Goal: Task Accomplishment & Management: Manage account settings

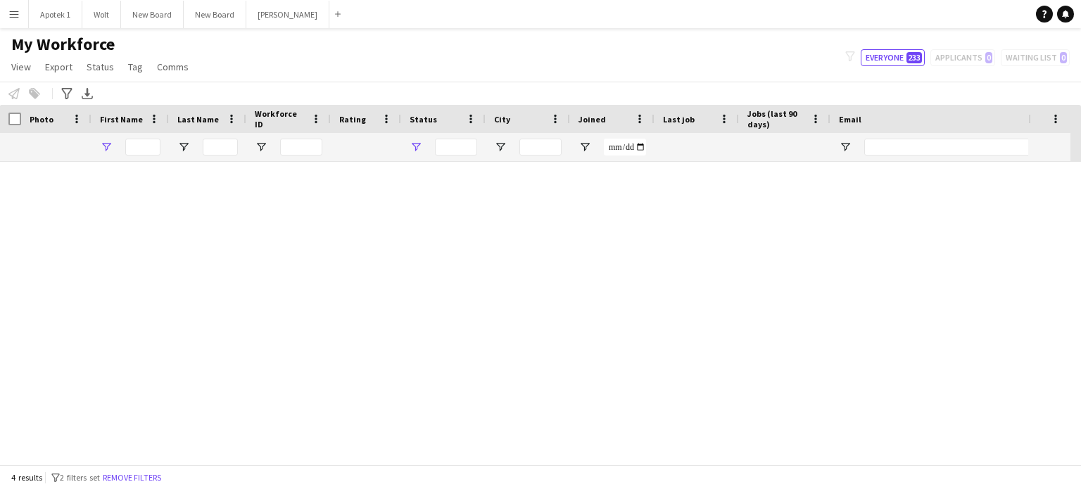
type input "******"
type input "**********"
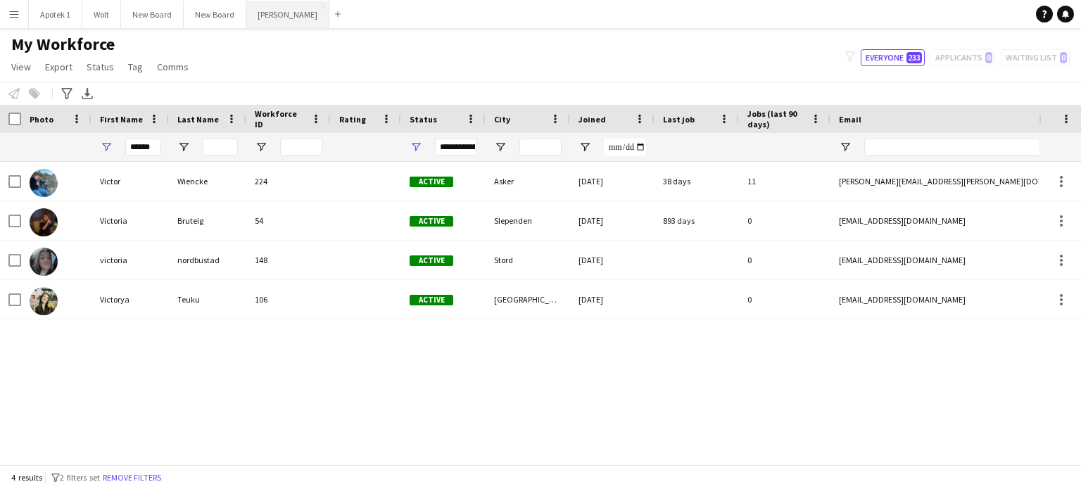
click at [265, 11] on button "[PERSON_NAME] Close" at bounding box center [287, 14] width 83 height 27
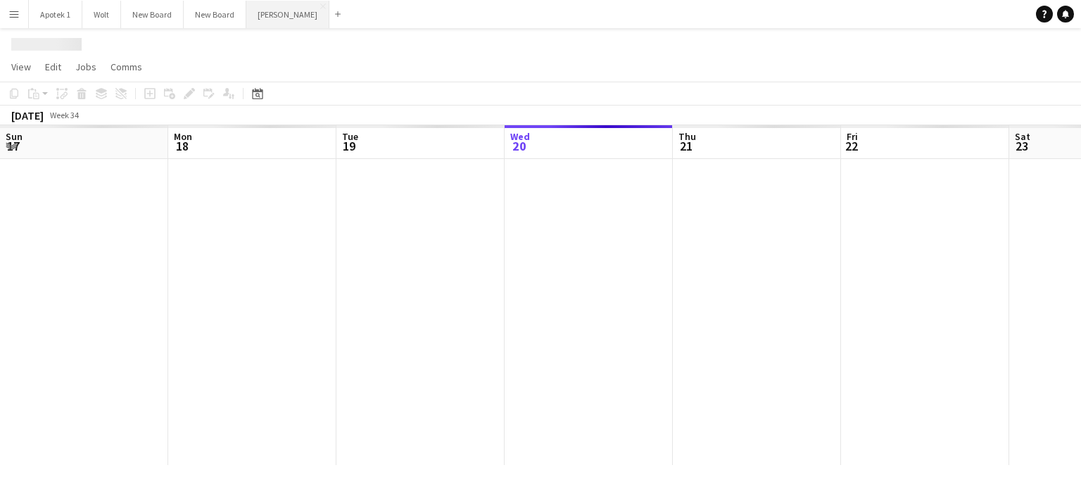
scroll to position [0, 336]
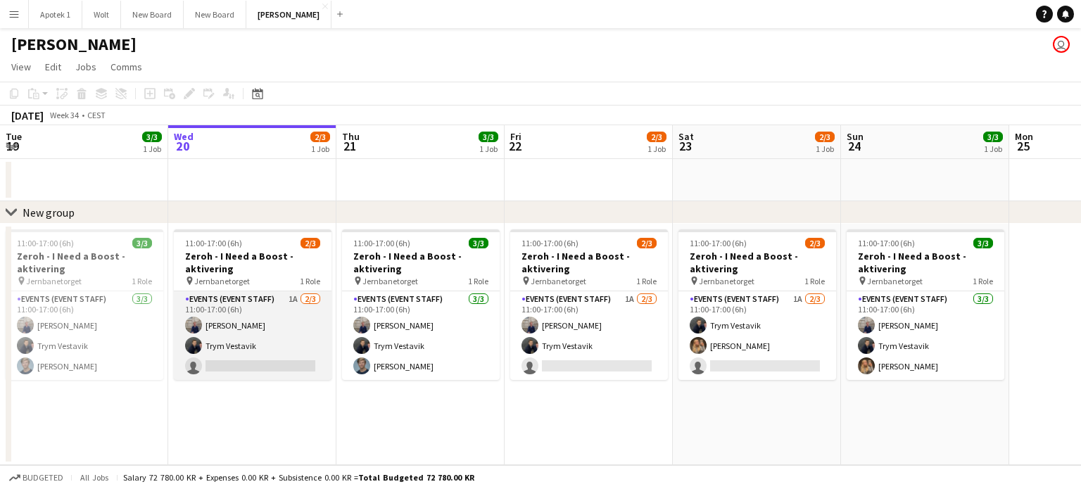
click at [290, 296] on app-card-role "Events (Event Staff) 1A [DATE] 11:00-17:00 (6h) [PERSON_NAME] Trym Vestavik sin…" at bounding box center [253, 335] width 158 height 89
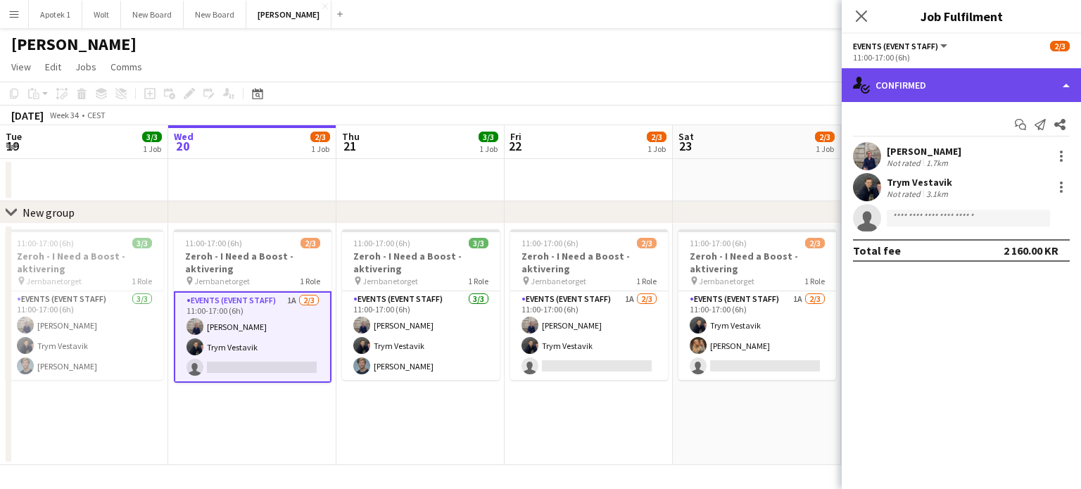
click at [1072, 80] on div "single-neutral-actions-check-2 Confirmed" at bounding box center [961, 85] width 239 height 34
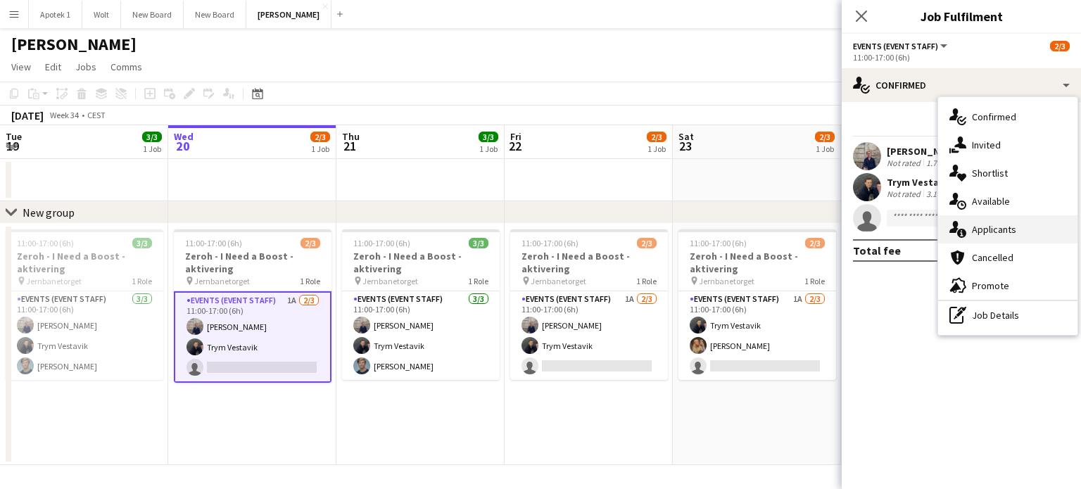
click at [991, 229] on div "single-neutral-actions-information Applicants" at bounding box center [1007, 229] width 139 height 28
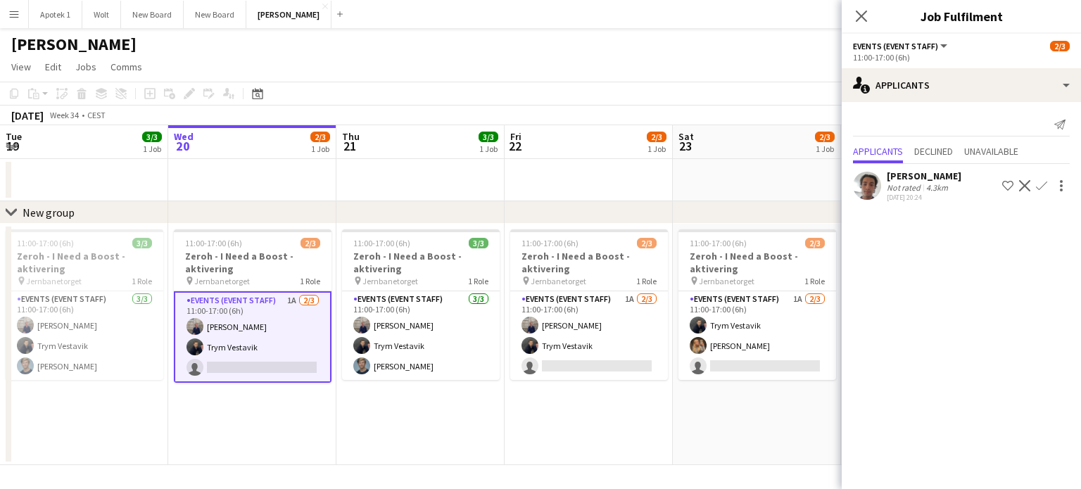
click at [1041, 184] on app-icon "Confirm" at bounding box center [1041, 185] width 11 height 11
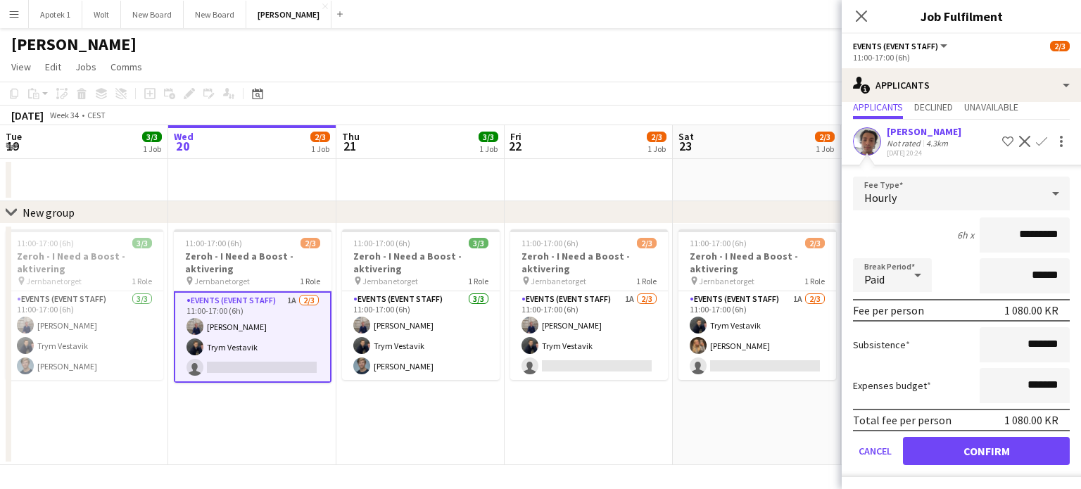
scroll to position [44, 0]
click at [977, 446] on button "Confirm" at bounding box center [986, 452] width 167 height 28
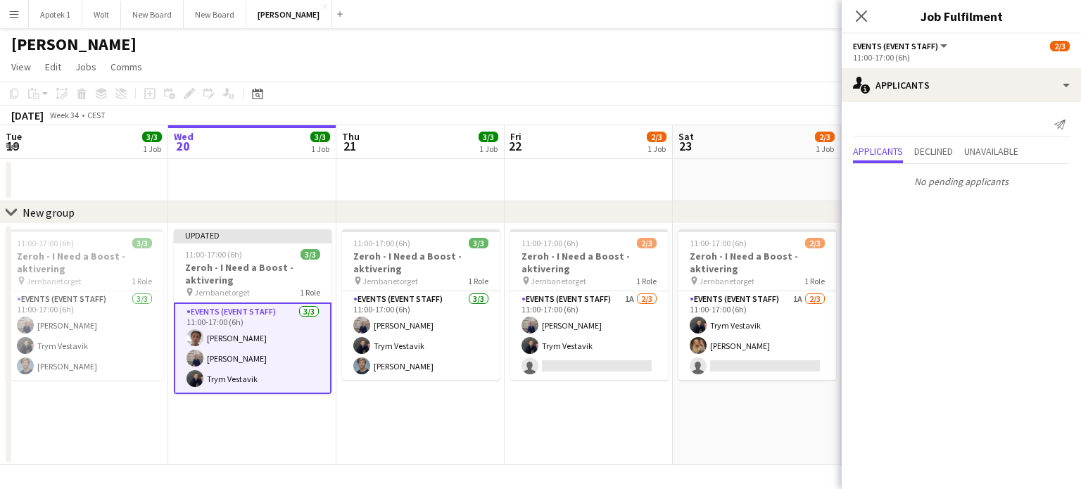
click at [741, 423] on app-date-cell "11:00-17:00 (6h) 2/3 Zeroh - I Need a Boost - aktivering pin Jernbanetorget 1 R…" at bounding box center [757, 344] width 168 height 241
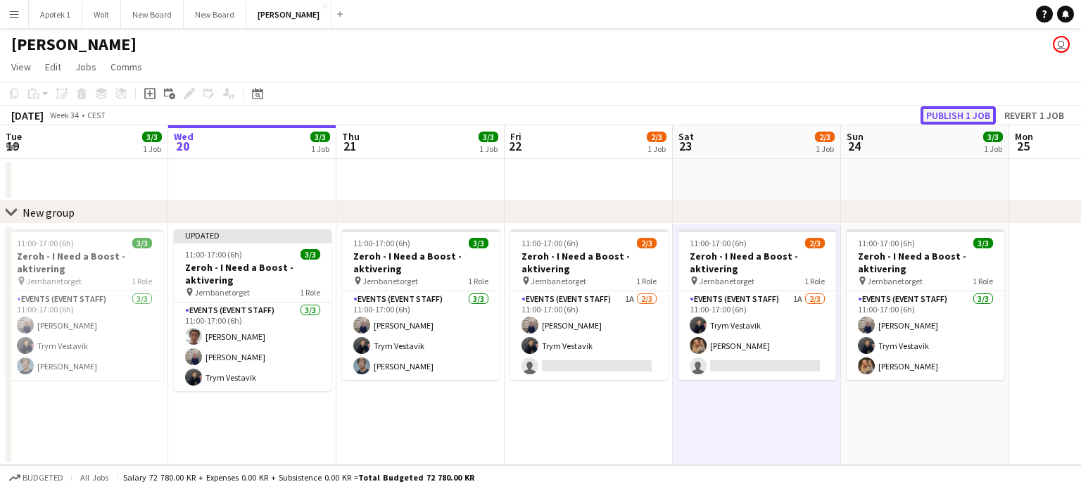
click at [956, 112] on button "Publish 1 job" at bounding box center [957, 115] width 75 height 18
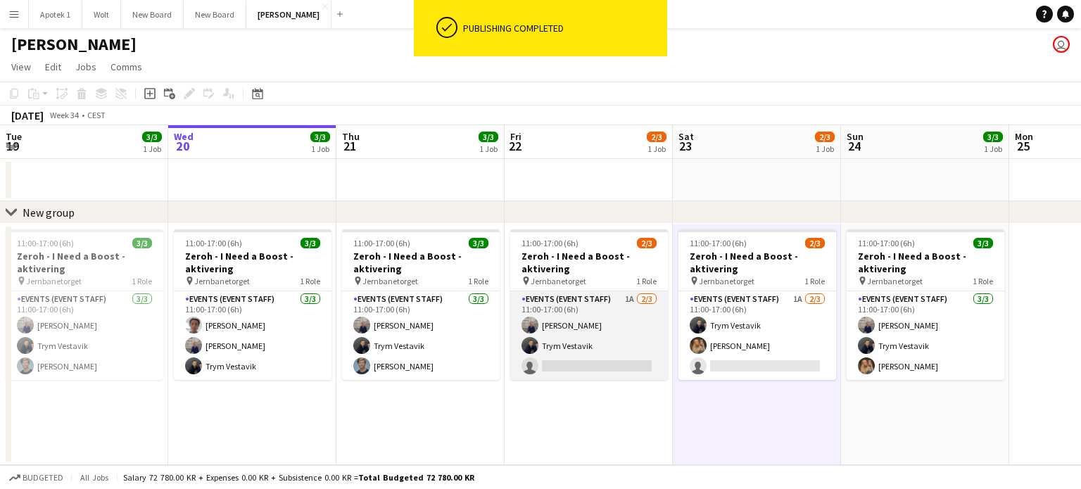
click at [630, 297] on app-card-role "Events (Event Staff) 1A [DATE] 11:00-17:00 (6h) [PERSON_NAME] Trym Vestavik sin…" at bounding box center [589, 335] width 158 height 89
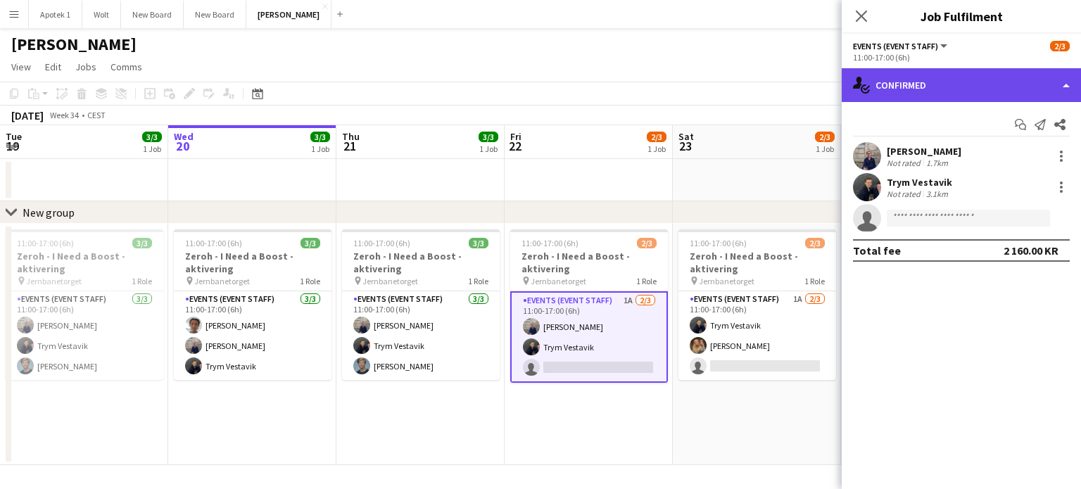
click at [1032, 83] on div "single-neutral-actions-check-2 Confirmed" at bounding box center [961, 85] width 239 height 34
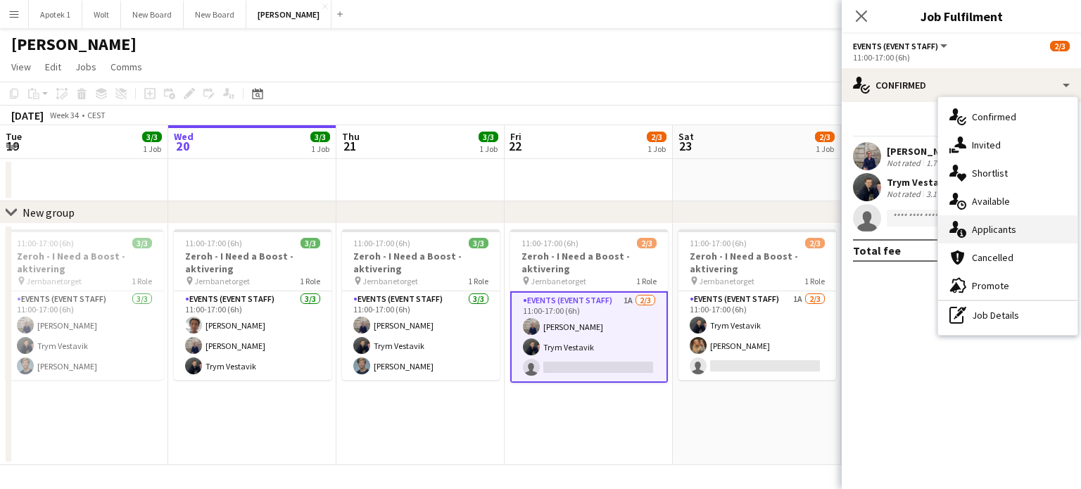
click at [996, 222] on div "single-neutral-actions-information Applicants" at bounding box center [1007, 229] width 139 height 28
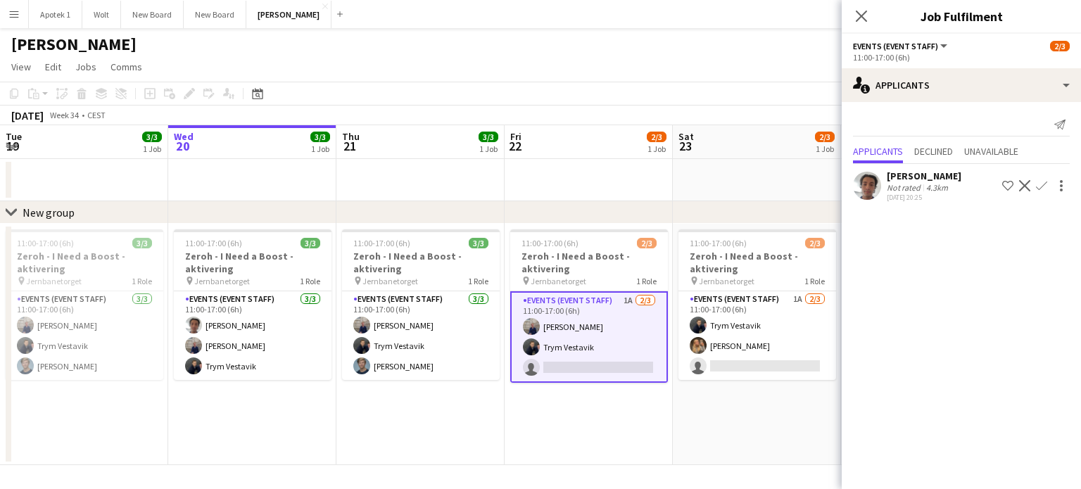
click at [1039, 182] on app-icon "Confirm" at bounding box center [1041, 185] width 11 height 11
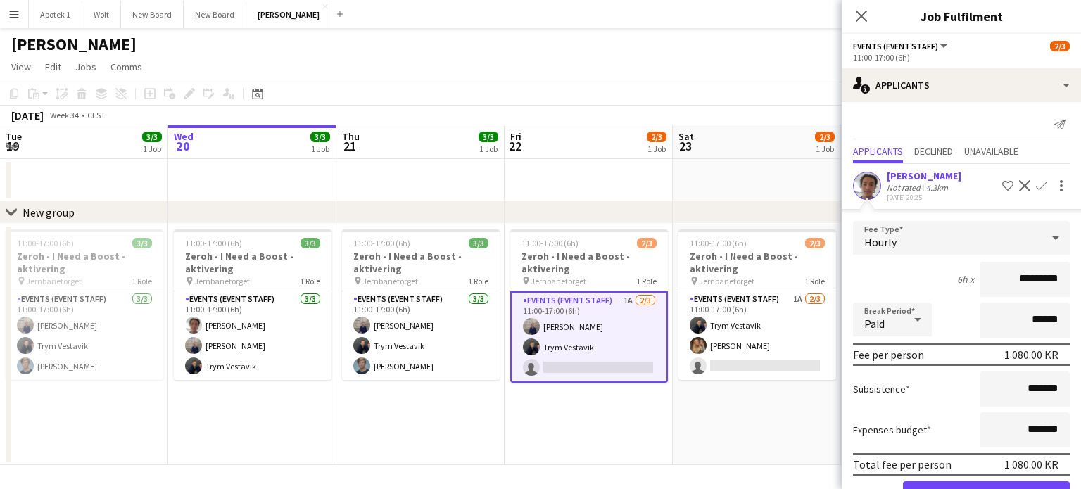
scroll to position [44, 0]
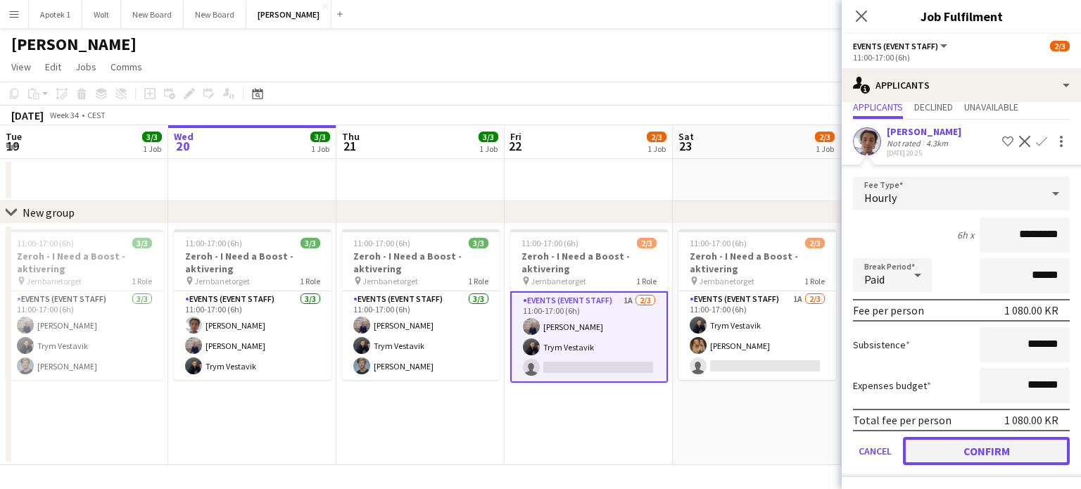
click at [987, 448] on button "Confirm" at bounding box center [986, 451] width 167 height 28
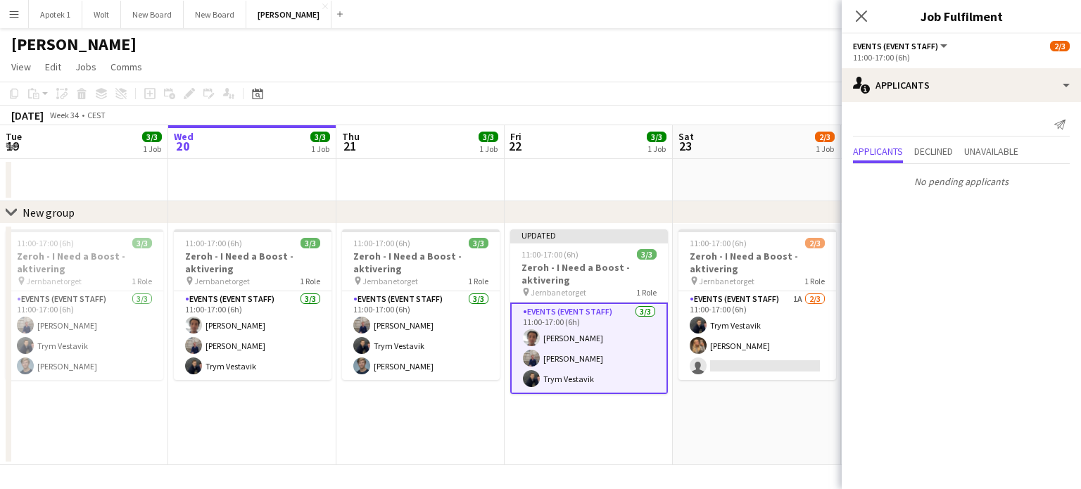
click at [761, 419] on app-date-cell "11:00-17:00 (6h) 2/3 Zeroh - I Need a Boost - aktivering pin Jernbanetorget 1 R…" at bounding box center [757, 344] width 168 height 241
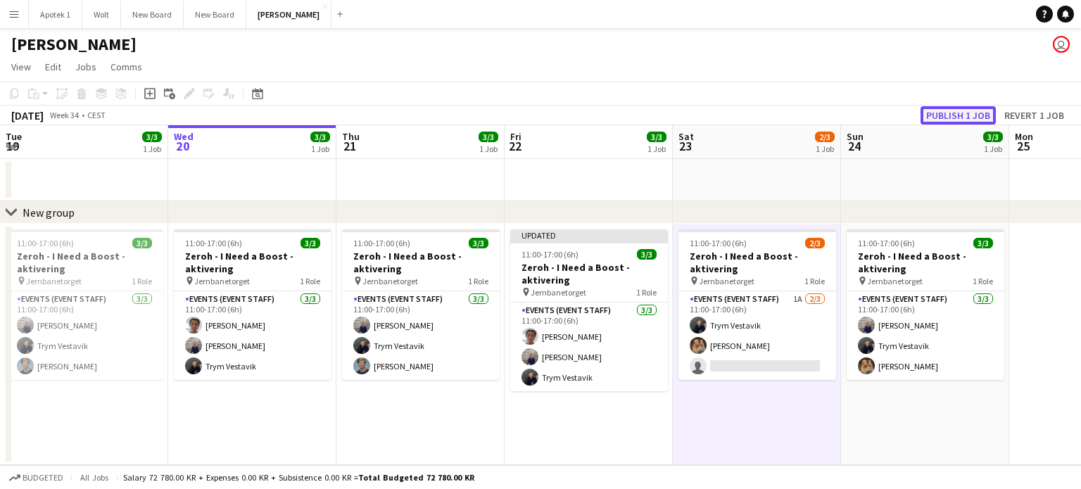
click at [946, 115] on button "Publish 1 job" at bounding box center [957, 115] width 75 height 18
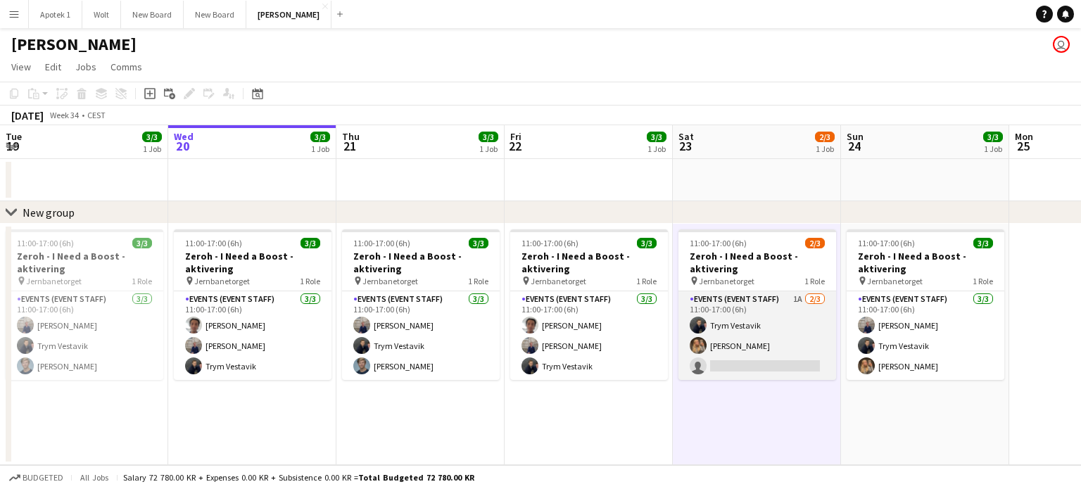
click at [757, 366] on app-card-role "Events (Event Staff) 1A [DATE] 11:00-17:00 (6h) Trym Vestavik [PERSON_NAME] sin…" at bounding box center [757, 335] width 158 height 89
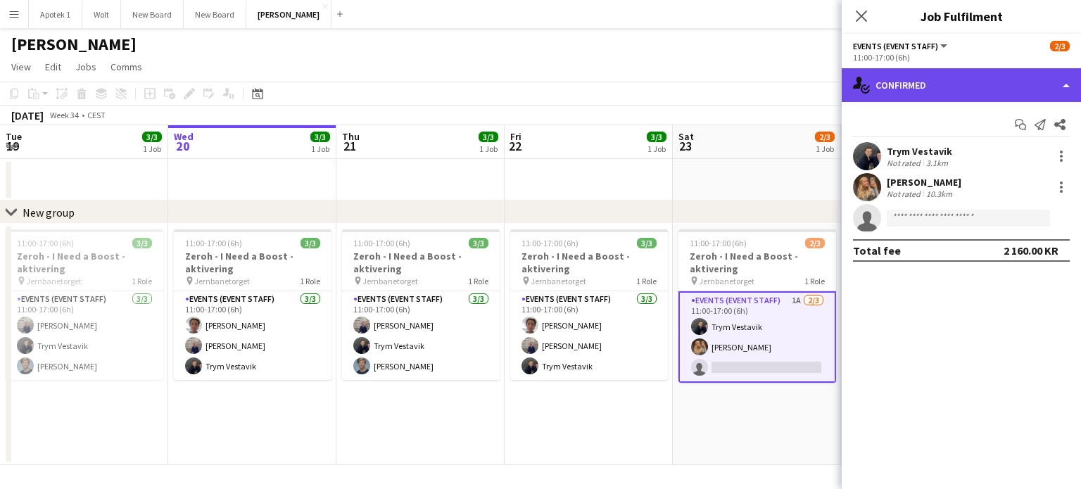
click at [1023, 80] on div "single-neutral-actions-check-2 Confirmed" at bounding box center [961, 85] width 239 height 34
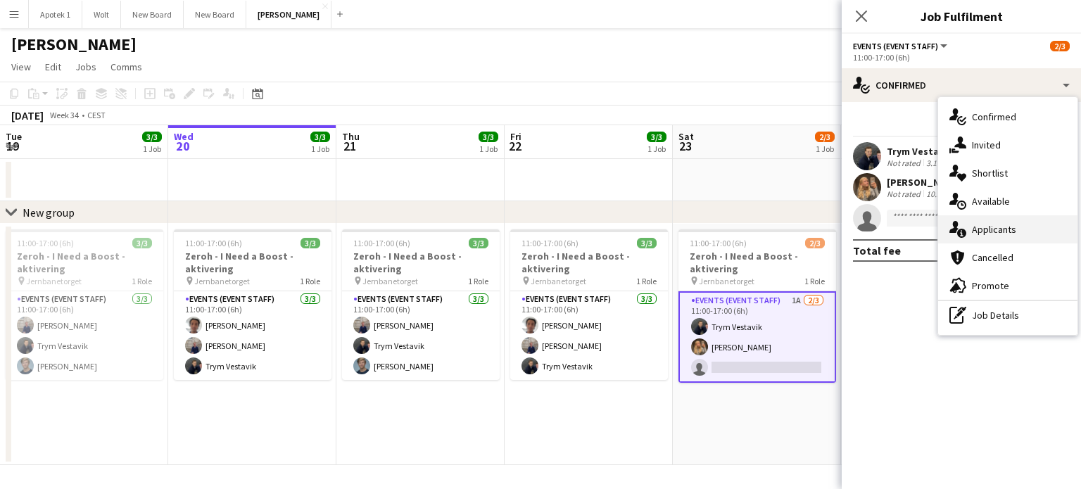
click at [998, 225] on div "single-neutral-actions-information Applicants" at bounding box center [1007, 229] width 139 height 28
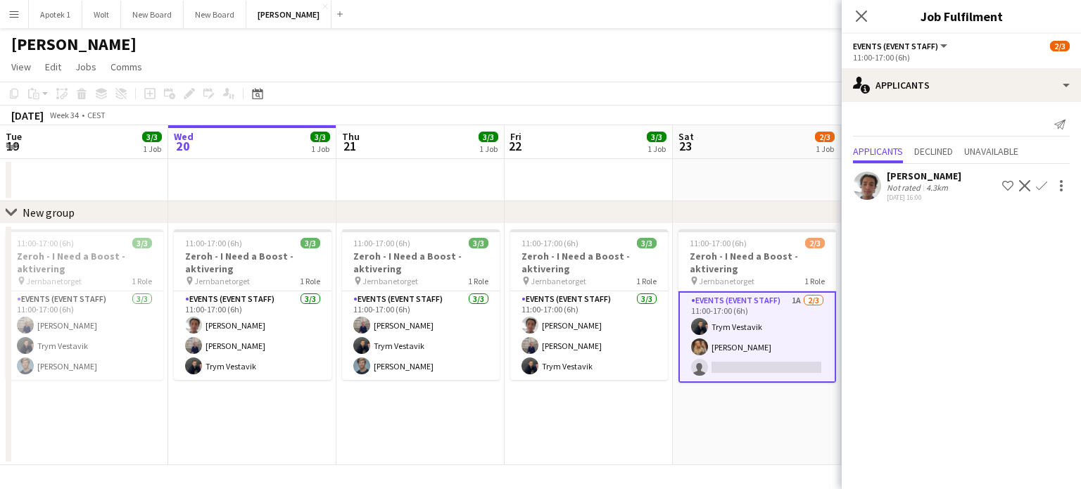
click at [1038, 185] on app-icon "Confirm" at bounding box center [1041, 185] width 11 height 11
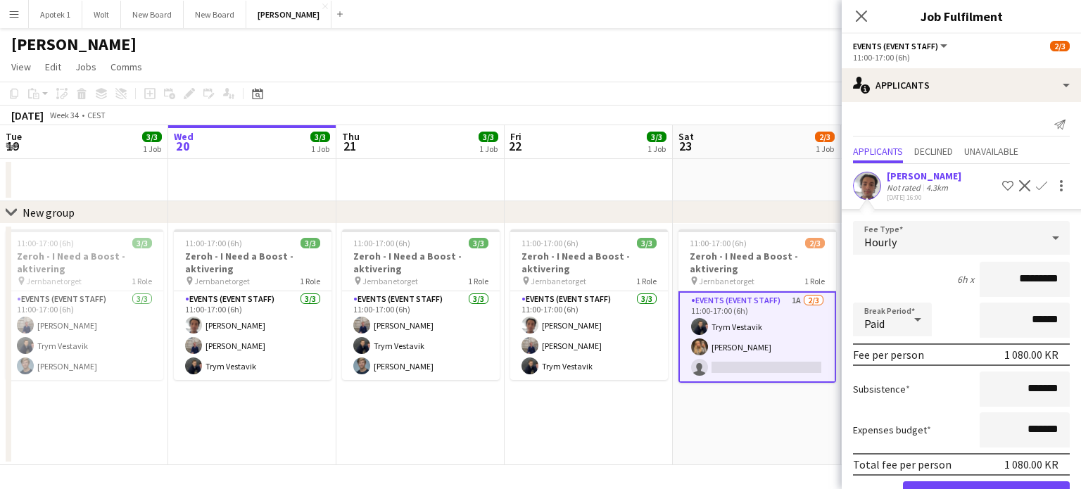
scroll to position [44, 0]
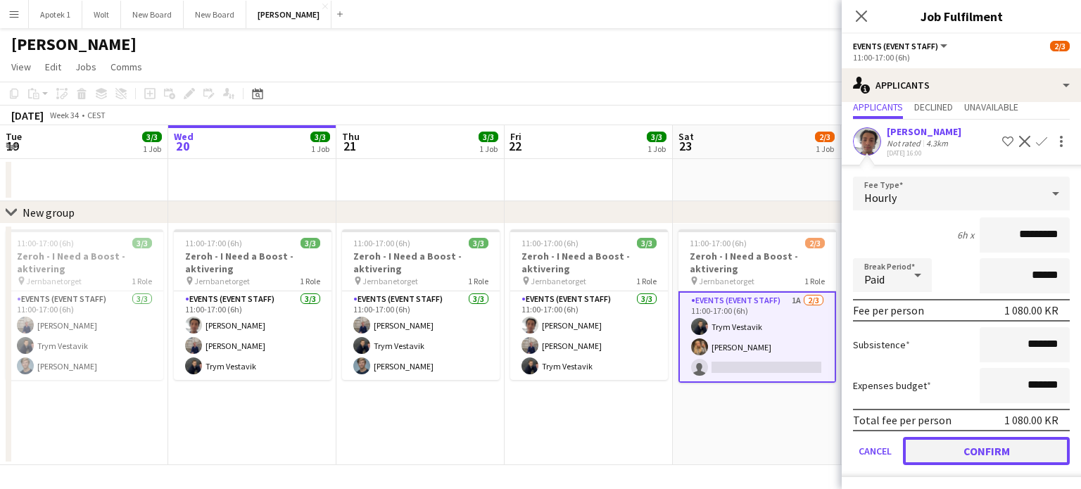
click at [974, 452] on button "Confirm" at bounding box center [986, 451] width 167 height 28
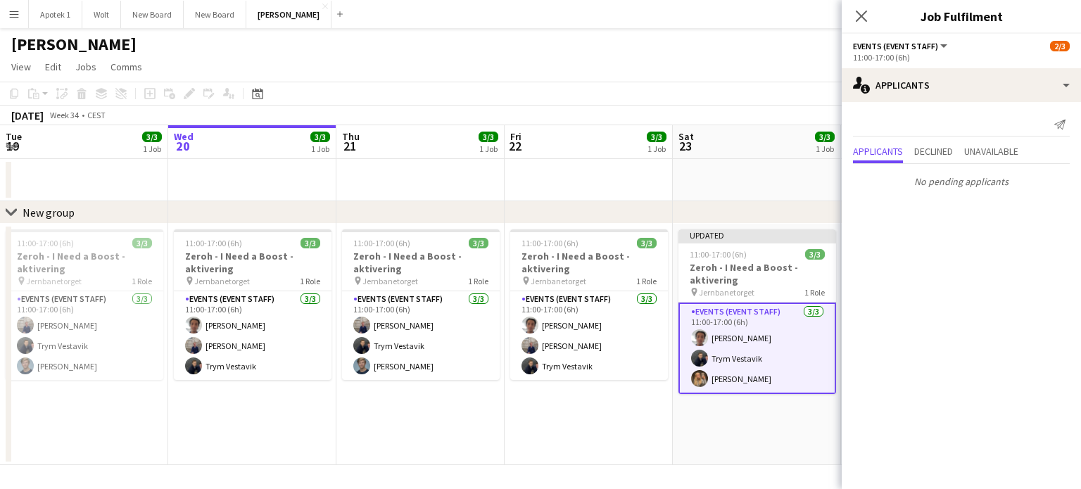
scroll to position [0, 0]
click at [778, 445] on app-date-cell "Updated 11:00-17:00 (6h) 3/3 Zeroh - I Need a Boost - aktivering pin Jernbaneto…" at bounding box center [757, 344] width 168 height 241
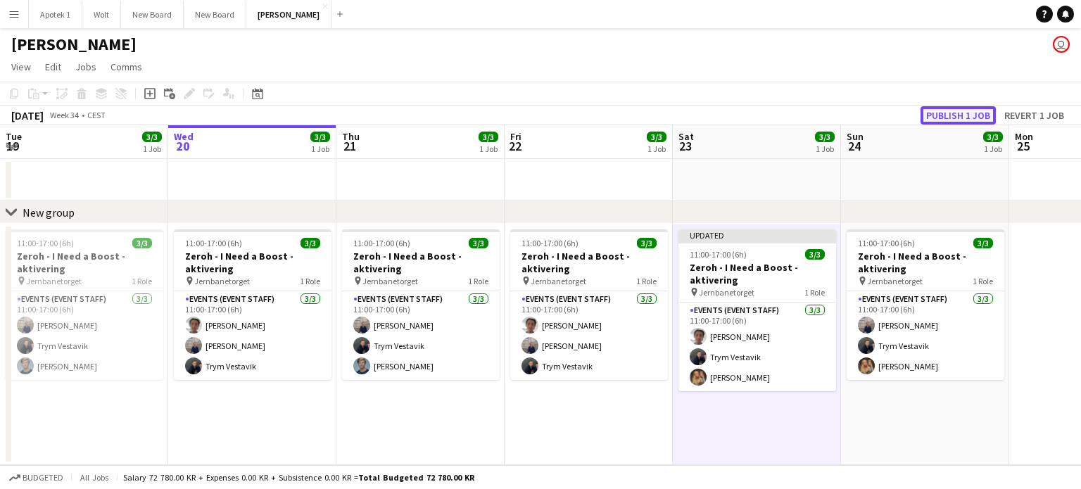
click at [963, 115] on button "Publish 1 job" at bounding box center [957, 115] width 75 height 18
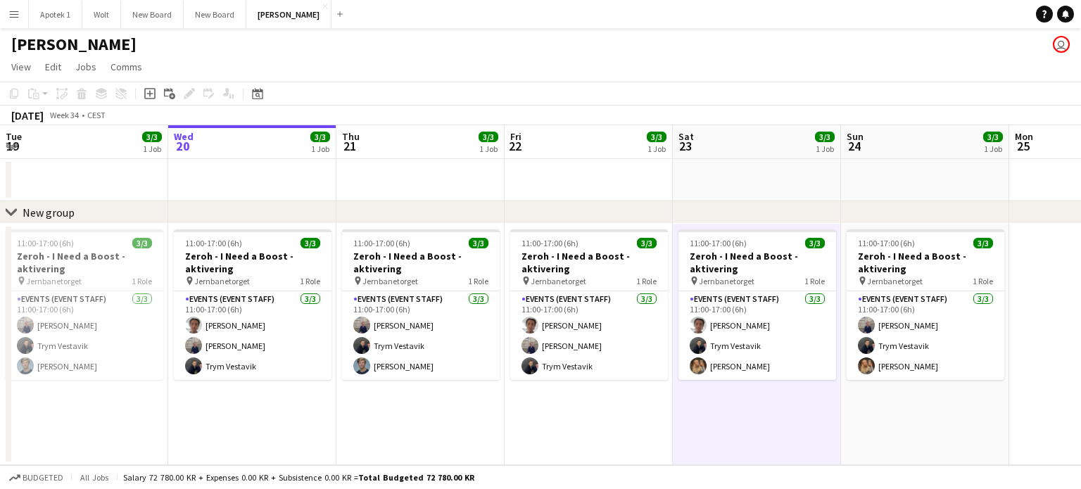
click at [16, 14] on app-icon "Menu" at bounding box center [13, 13] width 11 height 11
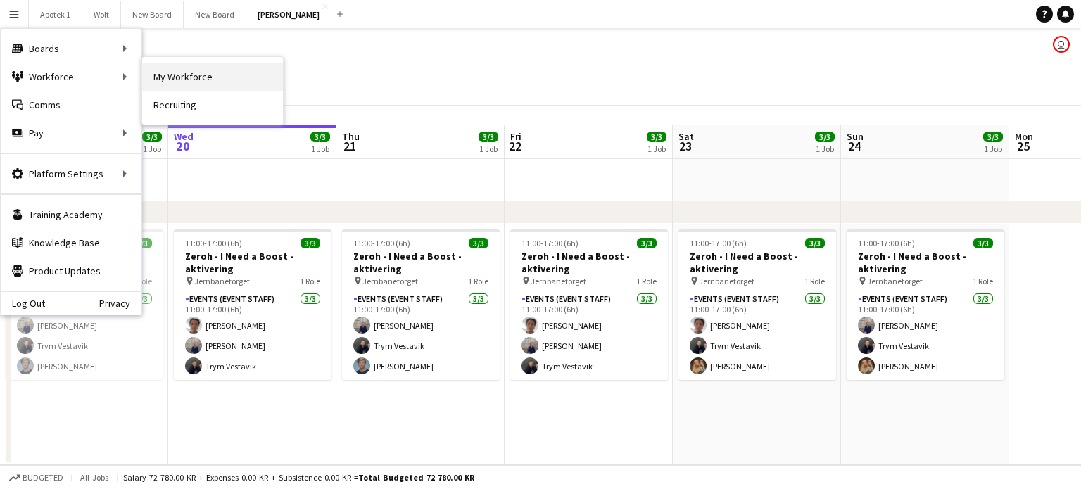
click at [170, 77] on link "My Workforce" at bounding box center [212, 77] width 141 height 28
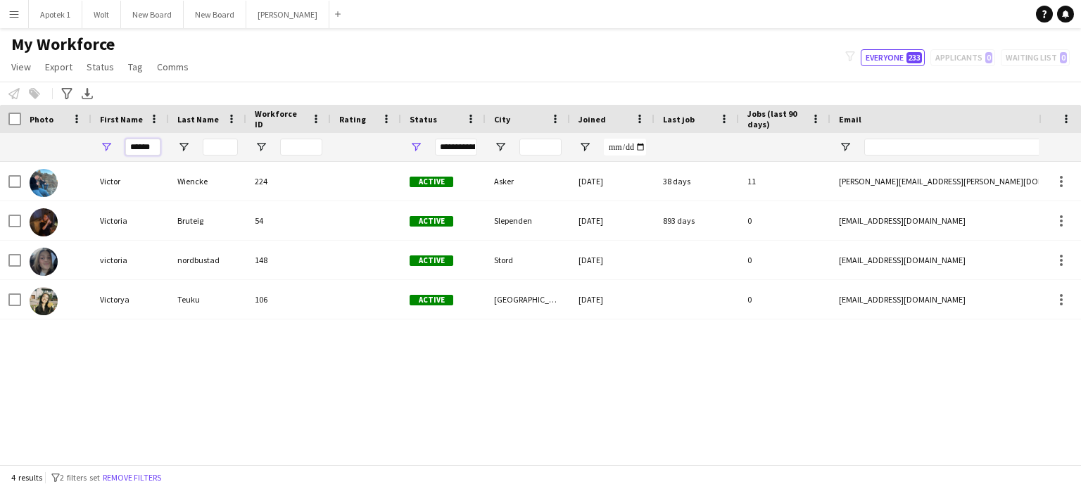
click at [144, 147] on input "******" at bounding box center [142, 147] width 35 height 17
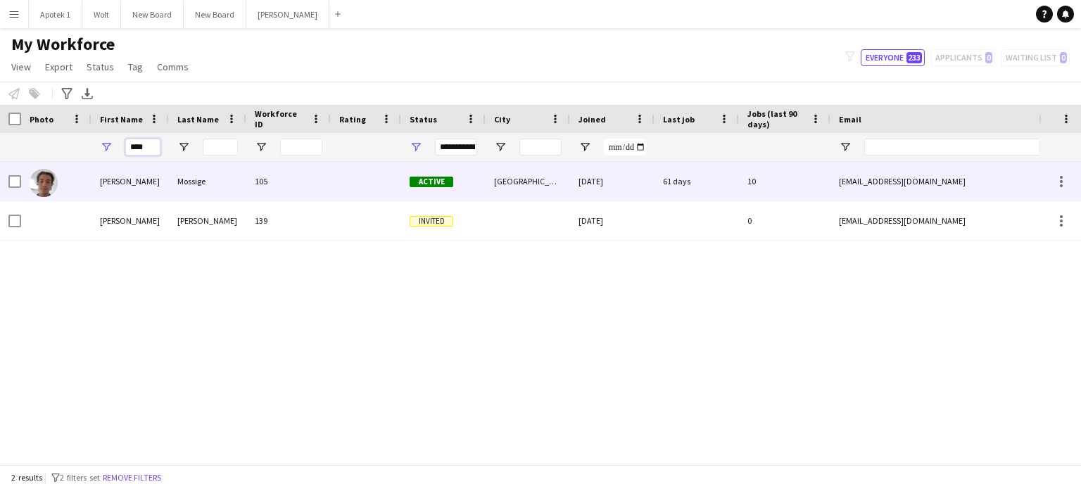
type input "****"
click at [45, 183] on img at bounding box center [44, 183] width 28 height 28
